Goal: Information Seeking & Learning: Learn about a topic

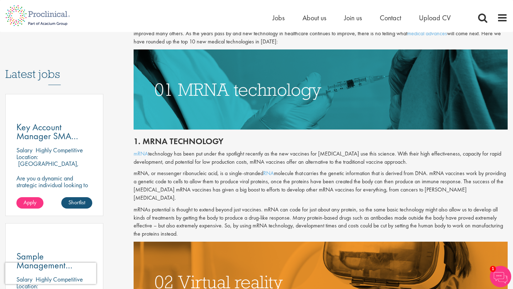
scroll to position [348, 0]
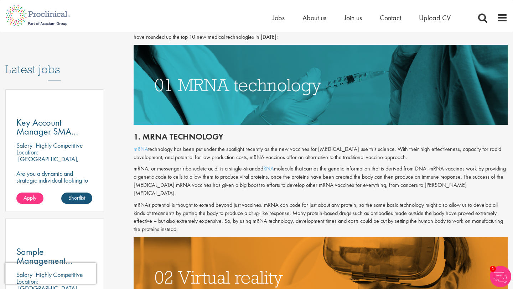
click at [244, 150] on p "mRNA technology has been put under the spotlight recently as the new vaccines f…" at bounding box center [321, 153] width 374 height 16
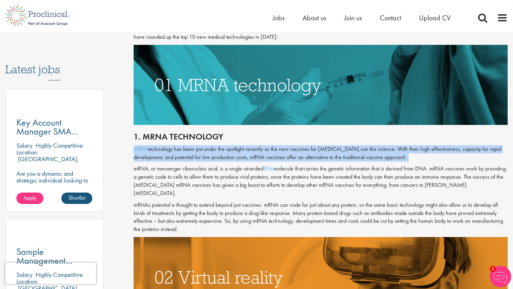
click at [244, 150] on p "mRNA technology has been put under the spotlight recently as the new vaccines f…" at bounding box center [321, 153] width 374 height 16
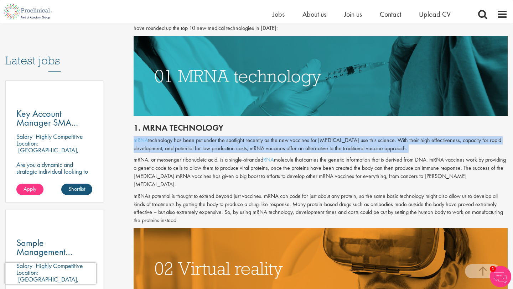
scroll to position [353, 0]
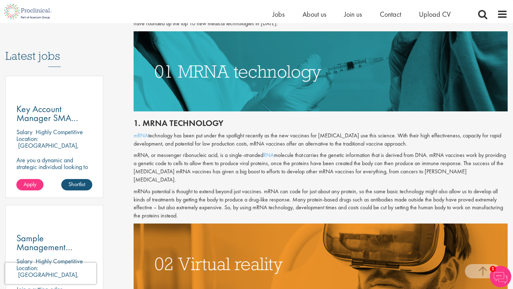
click at [213, 171] on p "mRNA, or messenger ribonucleic acid, is a single-stranded RNA molecule that car…" at bounding box center [321, 167] width 374 height 32
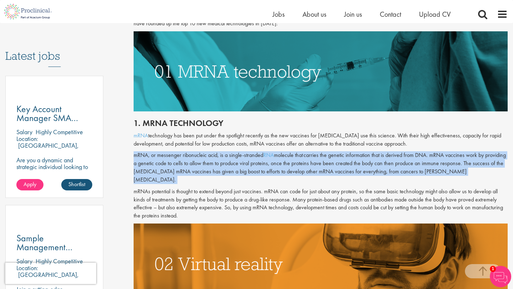
click at [213, 171] on p "mRNA, or messenger ribonucleic acid, is a single-stranded RNA molecule that car…" at bounding box center [321, 167] width 374 height 32
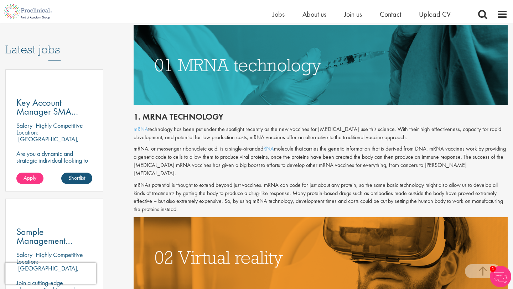
click at [246, 194] on p "mRNAs potential is thought to extend beyond just vaccines. mRNA can code for ju…" at bounding box center [321, 197] width 374 height 32
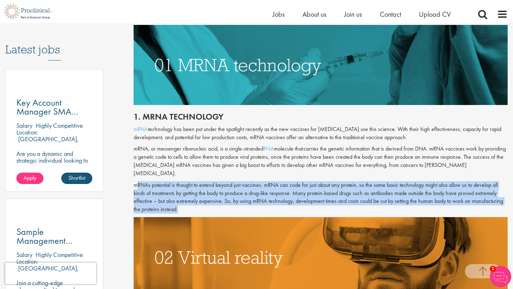
click at [246, 194] on p "mRNAs potential is thought to extend beyond just vaccines. mRNA can code for ju…" at bounding box center [321, 197] width 374 height 32
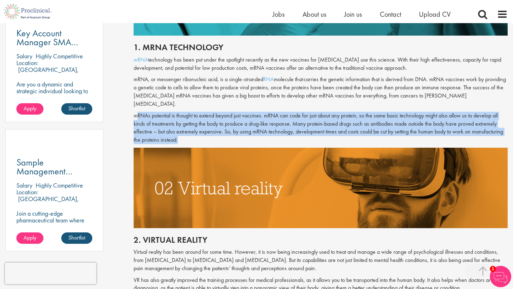
scroll to position [472, 0]
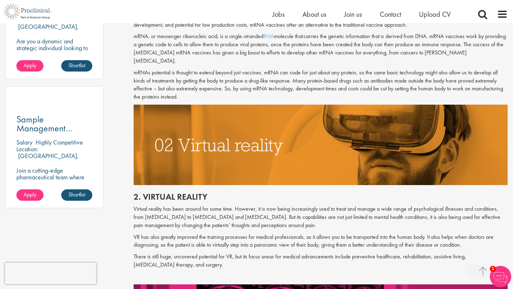
click at [261, 205] on p "Virtual reality has been around for some time. However, it is now being increas…" at bounding box center [321, 217] width 374 height 25
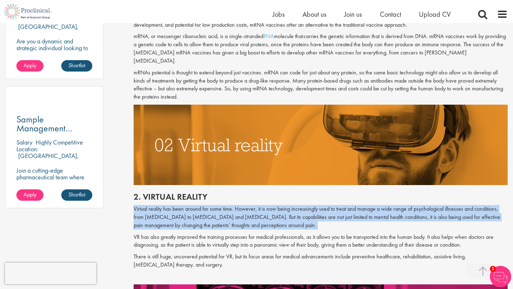
click at [261, 205] on p "Virtual reality has been around for some time. However, it is now being increas…" at bounding box center [321, 217] width 374 height 25
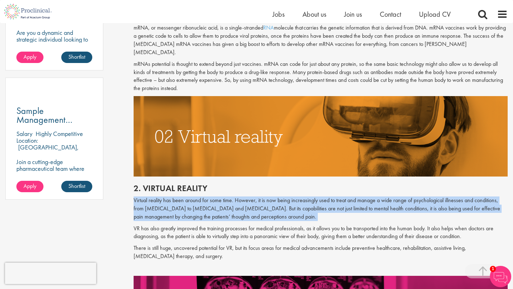
scroll to position [481, 0]
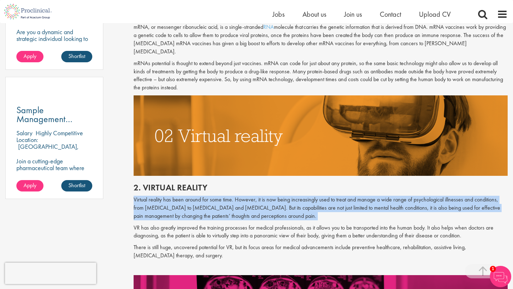
click at [261, 199] on p "Virtual reality has been around for some time. However, it is now being increas…" at bounding box center [321, 208] width 374 height 25
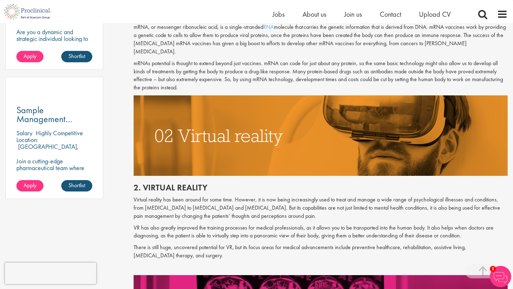
click at [268, 203] on p "Virtual reality has been around for some time. However, it is now being increas…" at bounding box center [321, 208] width 374 height 25
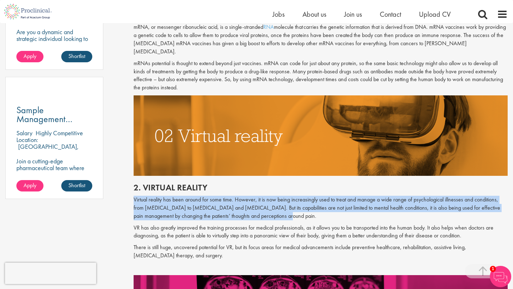
drag, startPoint x: 272, startPoint y: 211, endPoint x: 132, endPoint y: 192, distance: 141.3
click at [257, 210] on p "Virtual reality has been around for some time. However, it is now being increas…" at bounding box center [321, 208] width 374 height 25
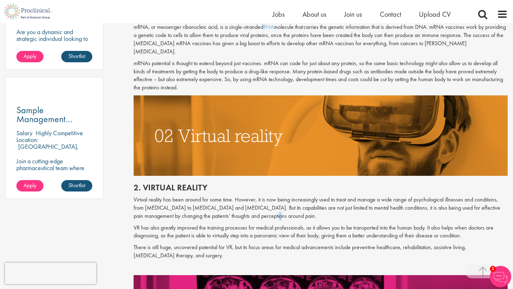
click at [257, 210] on p "Virtual reality has been around for some time. However, it is now being increas…" at bounding box center [321, 208] width 374 height 25
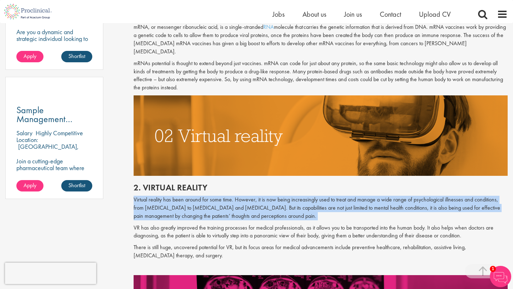
click at [257, 210] on p "Virtual reality has been around for some time. However, it is now being increas…" at bounding box center [321, 208] width 374 height 25
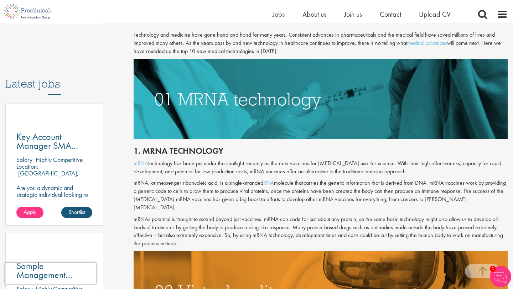
scroll to position [324, 0]
